Goal: Information Seeking & Learning: Understand process/instructions

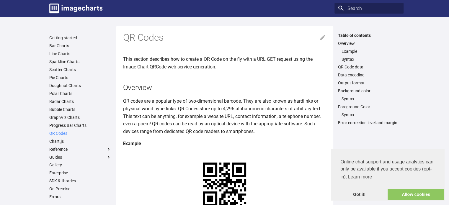
click at [72, 132] on link "QR Codes" at bounding box center [80, 133] width 62 height 5
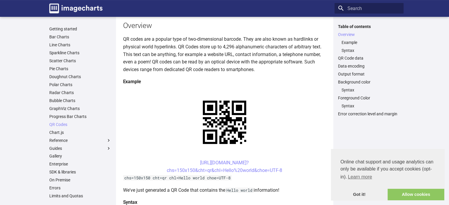
scroll to position [62, 0]
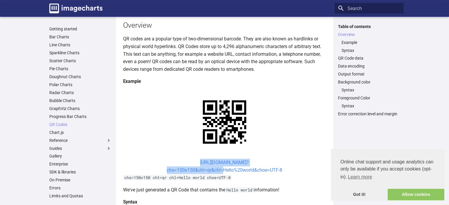
drag, startPoint x: 185, startPoint y: 104, endPoint x: 221, endPoint y: 116, distance: 37.3
click at [221, 159] on center "[URL][DOMAIN_NAME]? chs=150x150&cht=qr&chl=Hello%20world&choe=UTF-8" at bounding box center [224, 166] width 203 height 15
copy link "[URL][DOMAIN_NAME]? chs=150x150&cht=qr&chl"
copy link "[URL][DOMAIN_NAME]? chs=150x150&cht=qr&chl="
